Goal: Contribute content

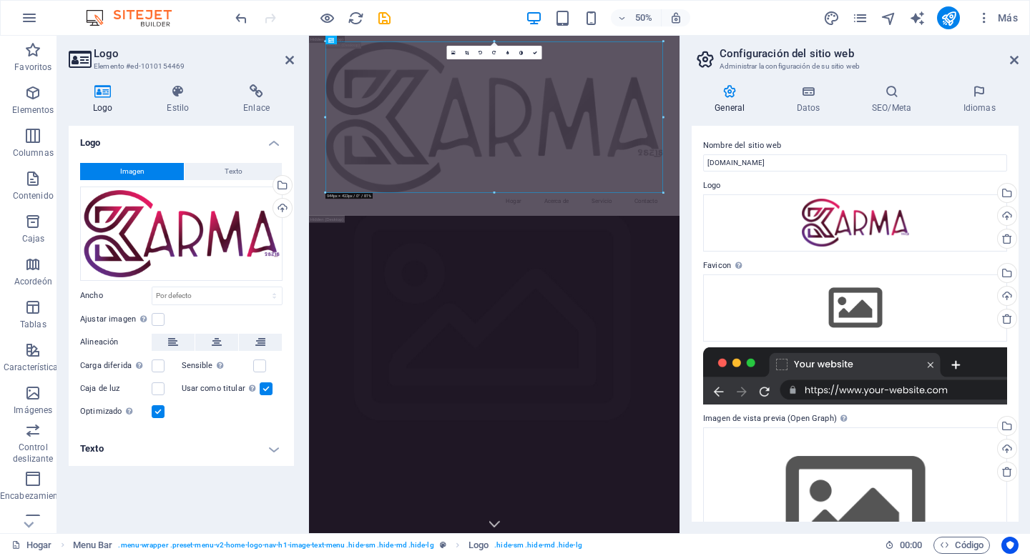
click at [120, 167] on font "Imagen" at bounding box center [132, 171] width 24 height 8
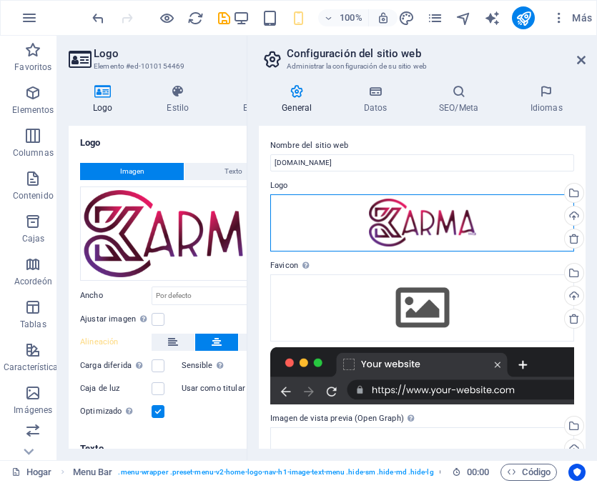
click at [477, 240] on div "Arrastre los archivos aquí, haga clic para elegir archivos o seleccione archivo…" at bounding box center [422, 223] width 304 height 57
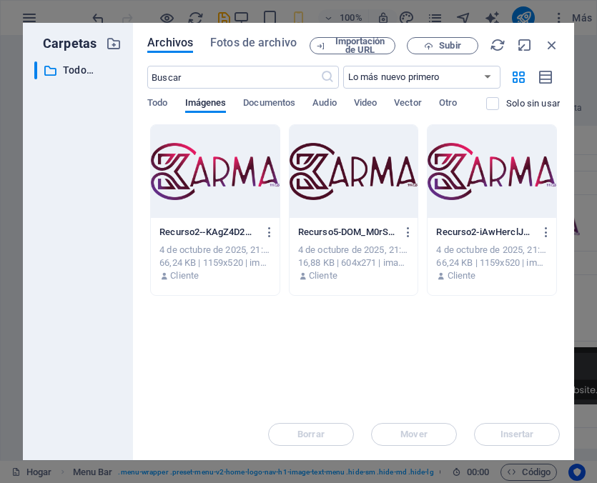
click at [211, 172] on div at bounding box center [215, 171] width 129 height 93
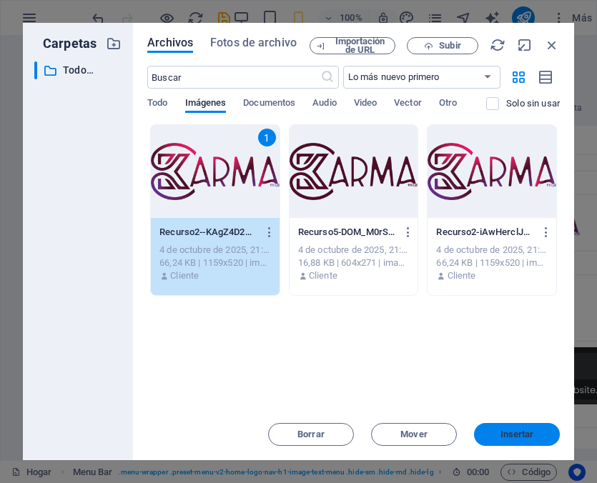
click at [511, 441] on button "Insertar" at bounding box center [517, 434] width 86 height 23
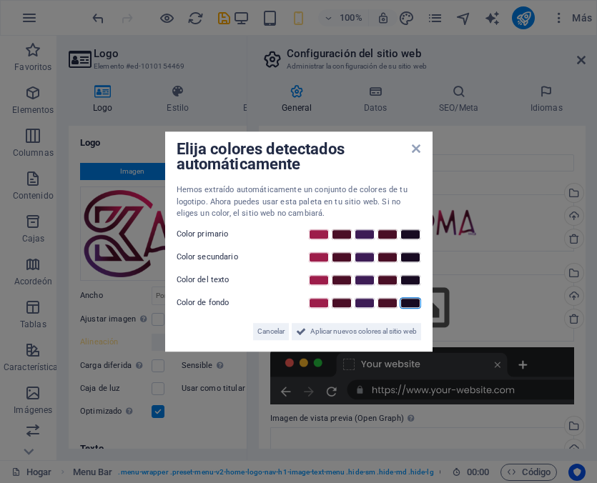
click at [413, 303] on link at bounding box center [410, 303] width 21 height 11
click at [314, 333] on font "Aplicar nuevos colores al sitio web" at bounding box center [363, 332] width 107 height 8
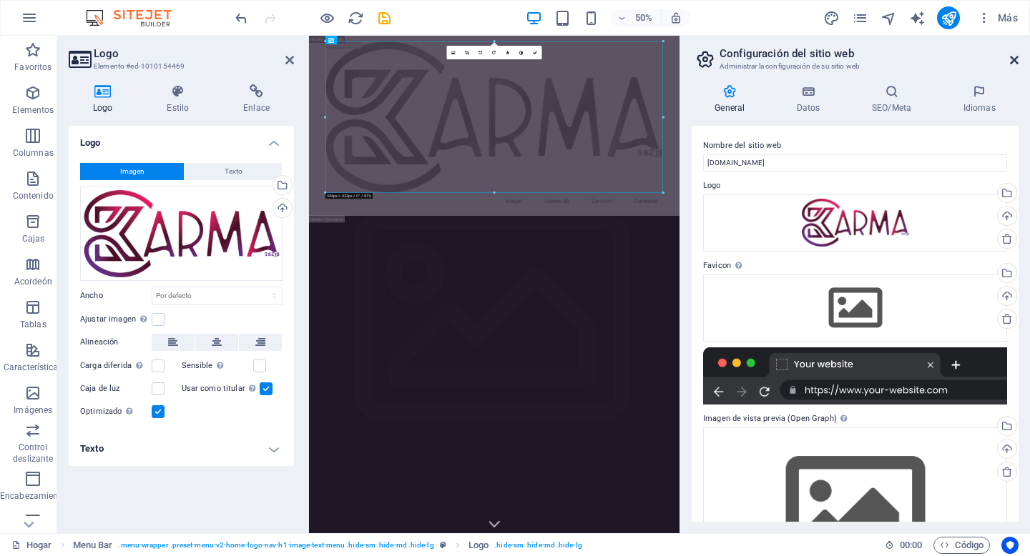
click at [596, 60] on icon at bounding box center [1014, 59] width 9 height 11
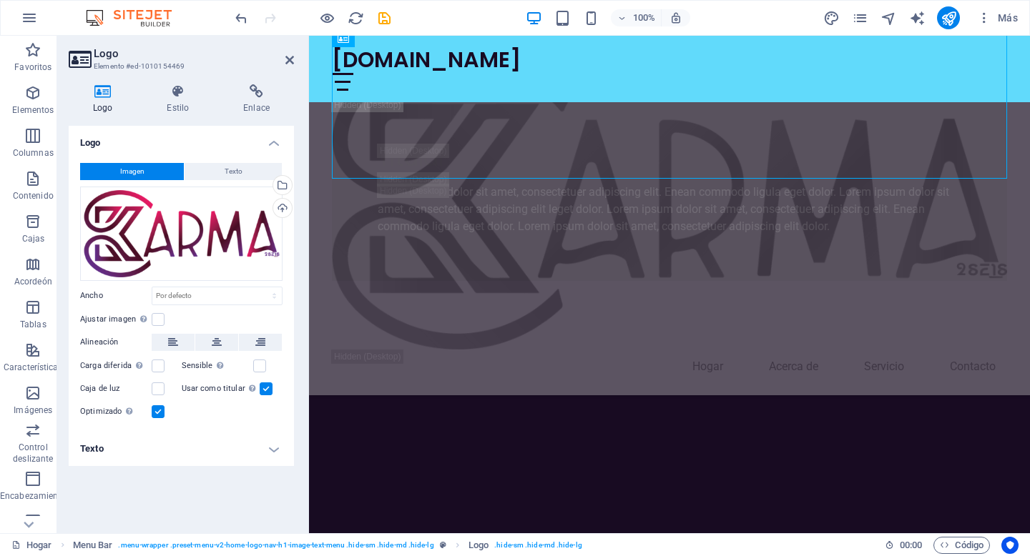
scroll to position [2064, 0]
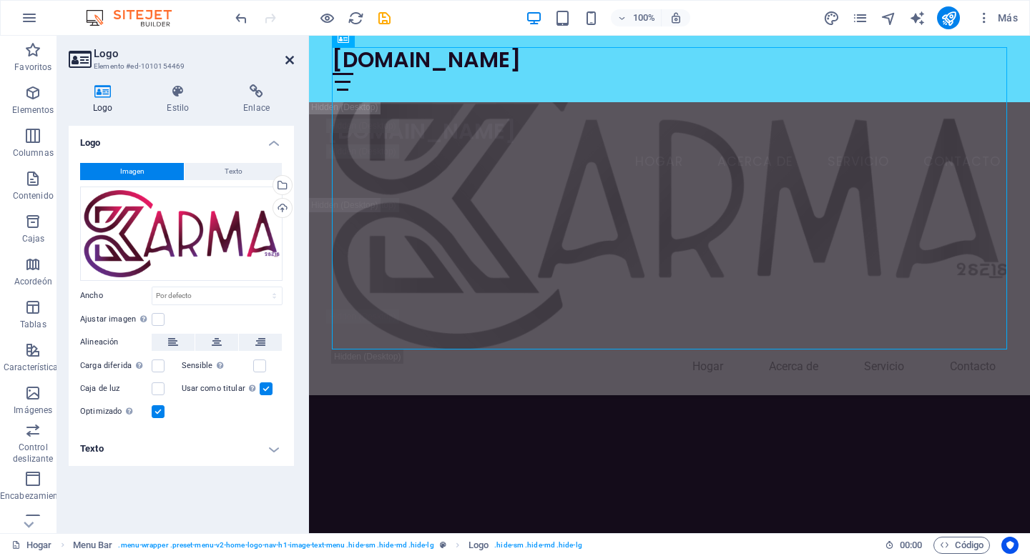
click at [288, 62] on icon at bounding box center [289, 59] width 9 height 11
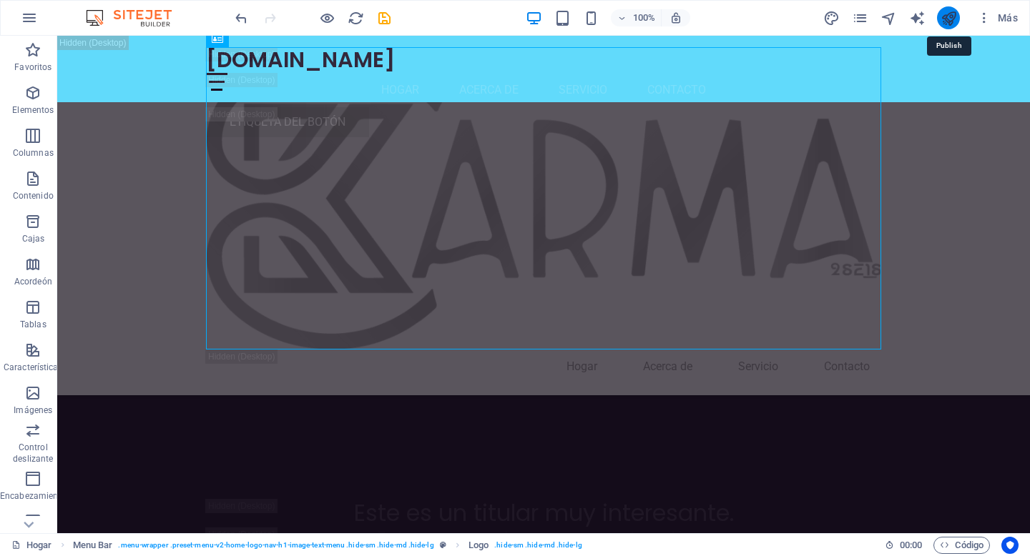
scroll to position [2328, 0]
click at [596, 24] on icon "button" at bounding box center [984, 18] width 14 height 14
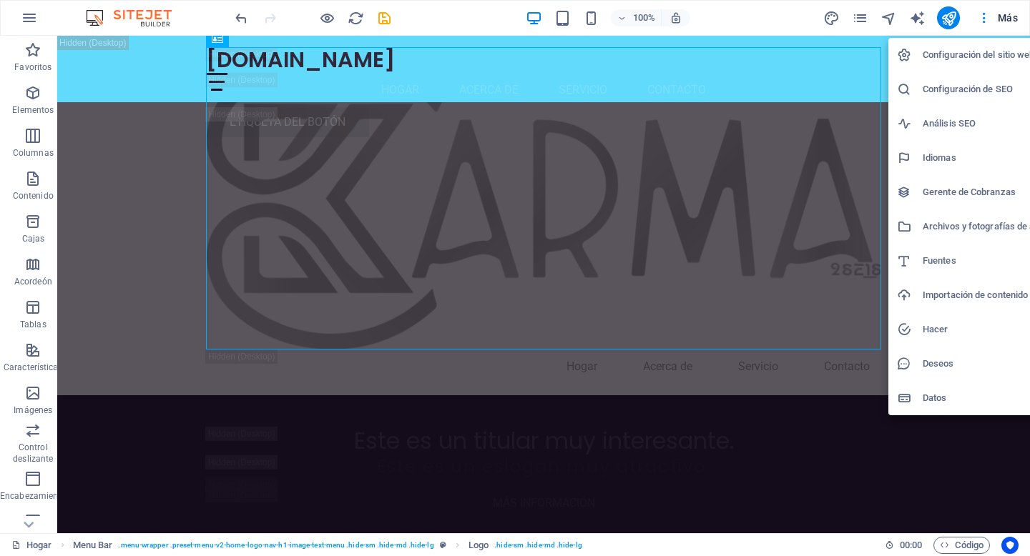
click at [596, 56] on font "Configuración del sitio web" at bounding box center [979, 54] width 112 height 11
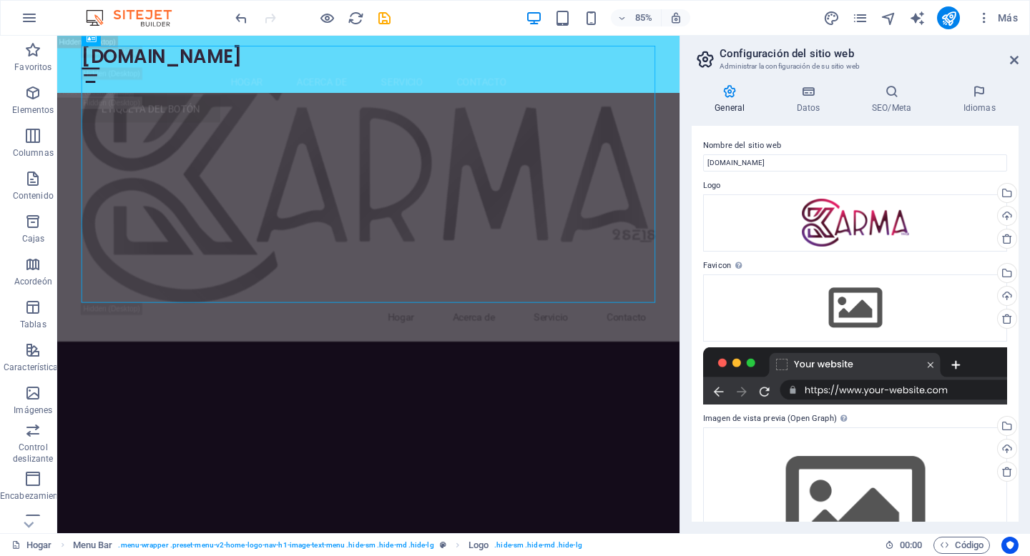
scroll to position [2614, 0]
click at [596, 232] on div "Arrastre los archivos aquí, haga clic para elegir archivos o seleccione archivo…" at bounding box center [855, 223] width 304 height 57
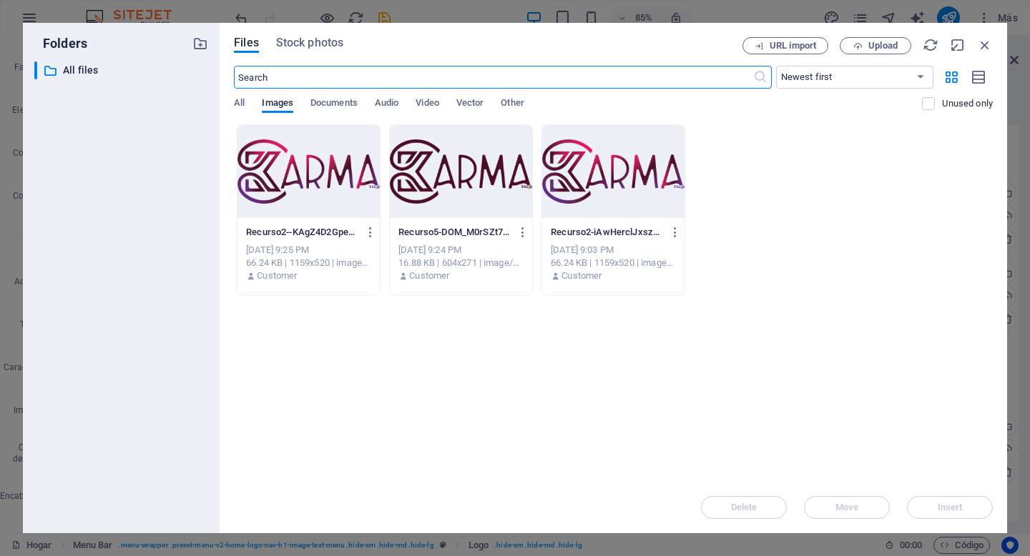
scroll to position [5333, 0]
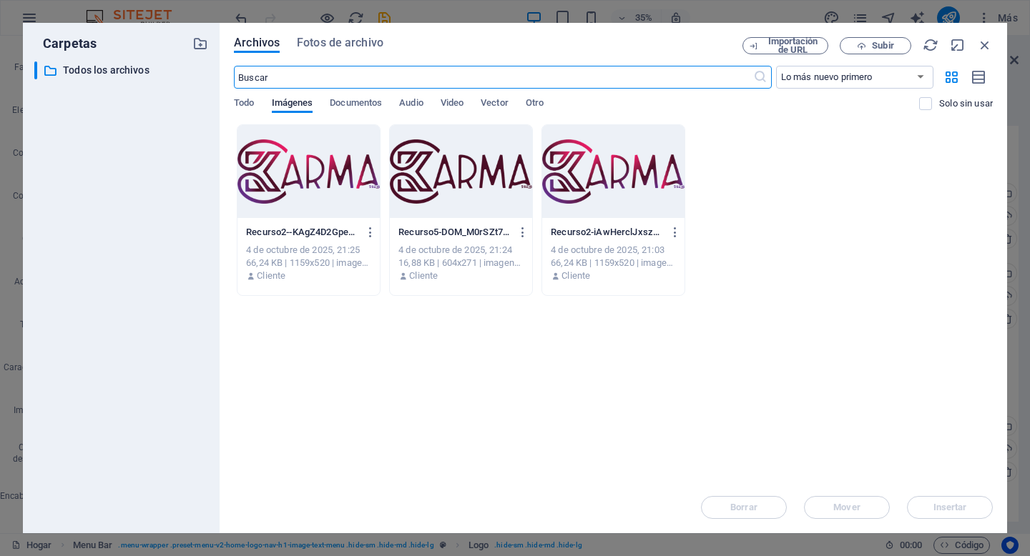
click at [318, 170] on div at bounding box center [308, 171] width 142 height 93
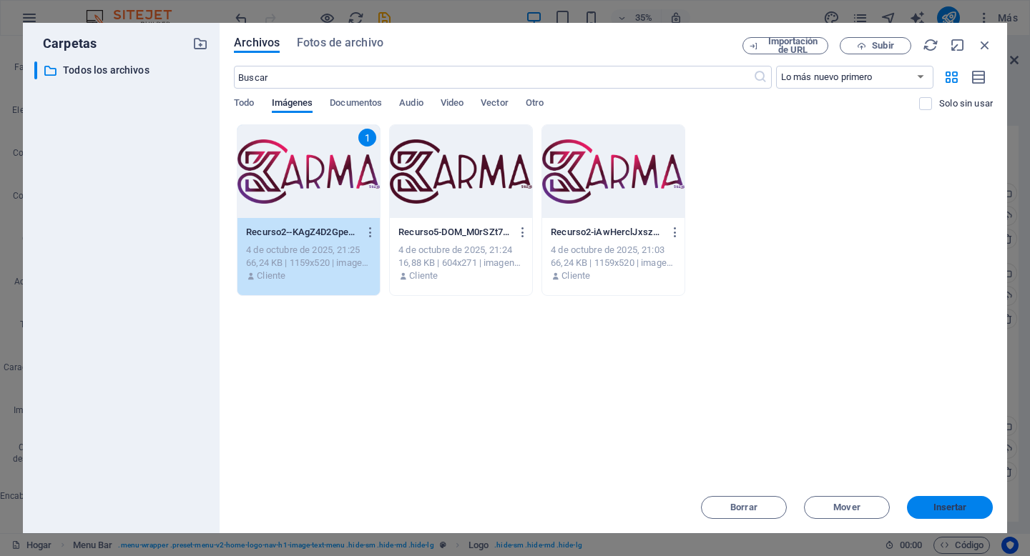
click at [596, 483] on font "Insertar" at bounding box center [950, 507] width 34 height 11
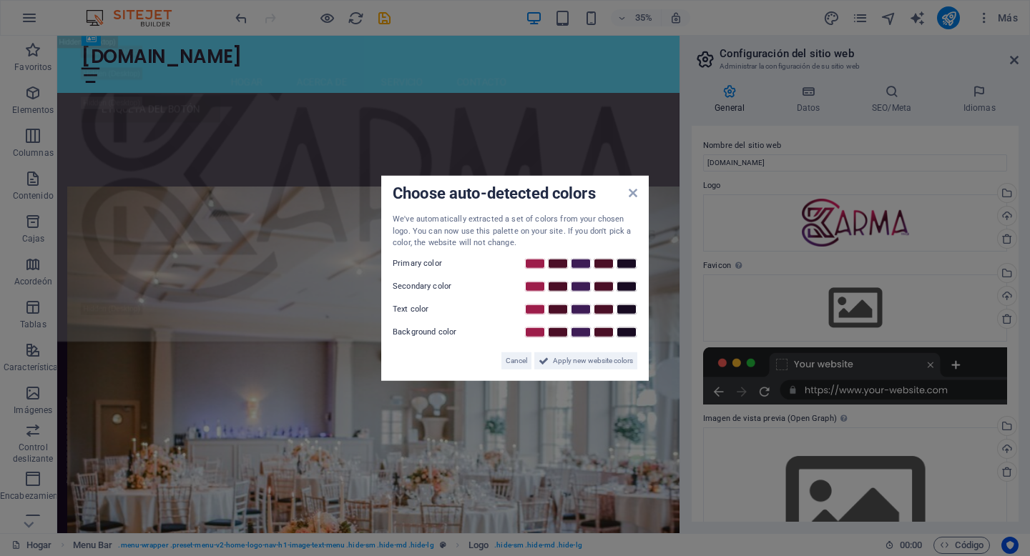
scroll to position [2614, 0]
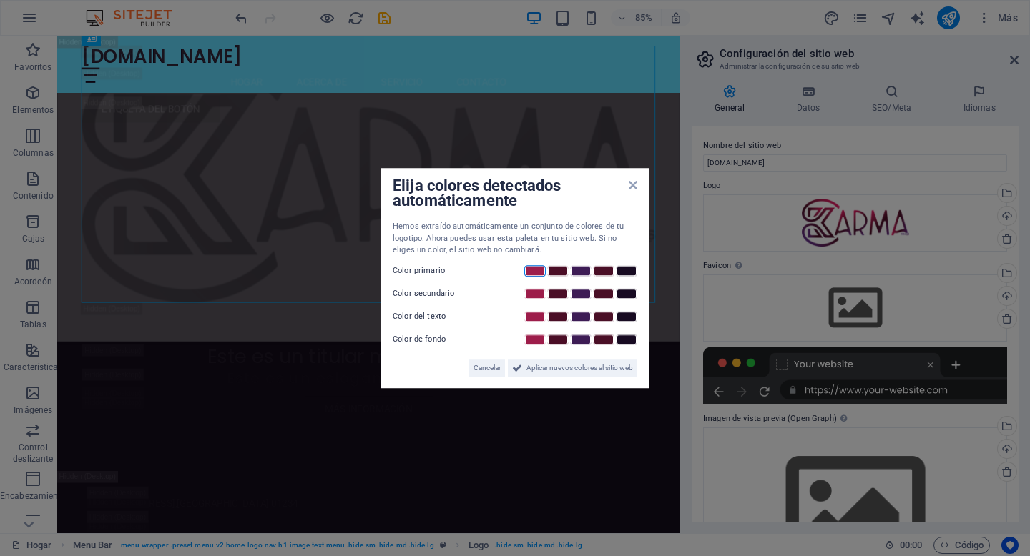
click at [536, 274] on link at bounding box center [534, 270] width 21 height 11
click at [596, 184] on icon at bounding box center [633, 185] width 9 height 11
